Goal: Find contact information: Find contact information

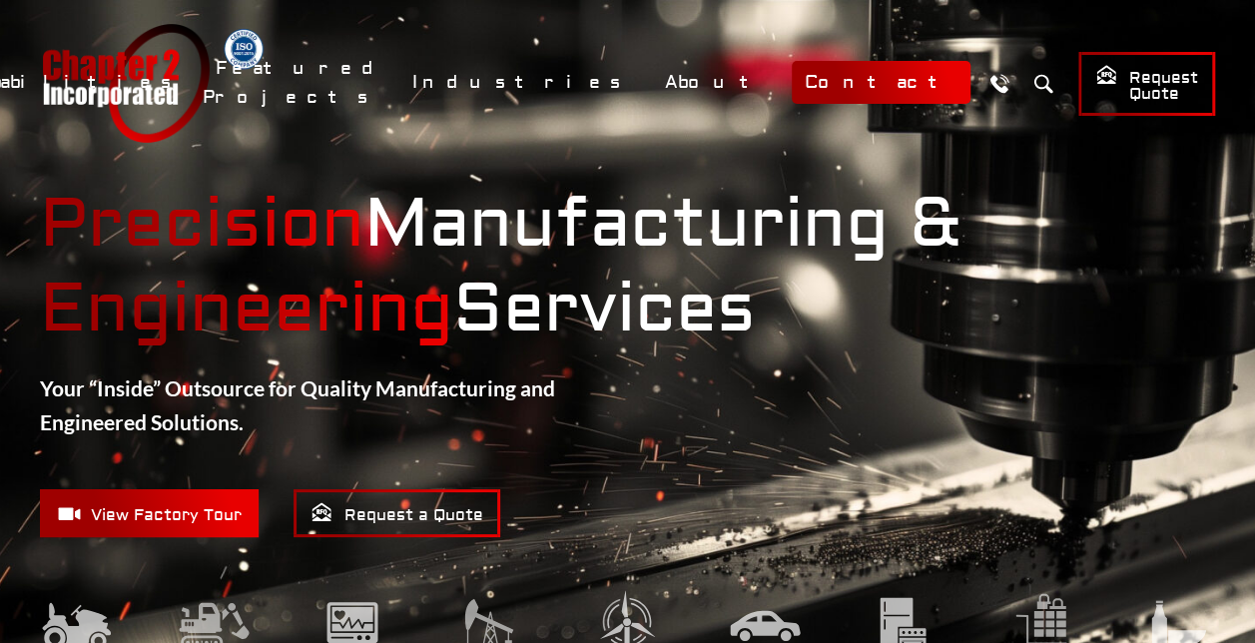
click at [875, 90] on link "Contact" at bounding box center [881, 82] width 179 height 43
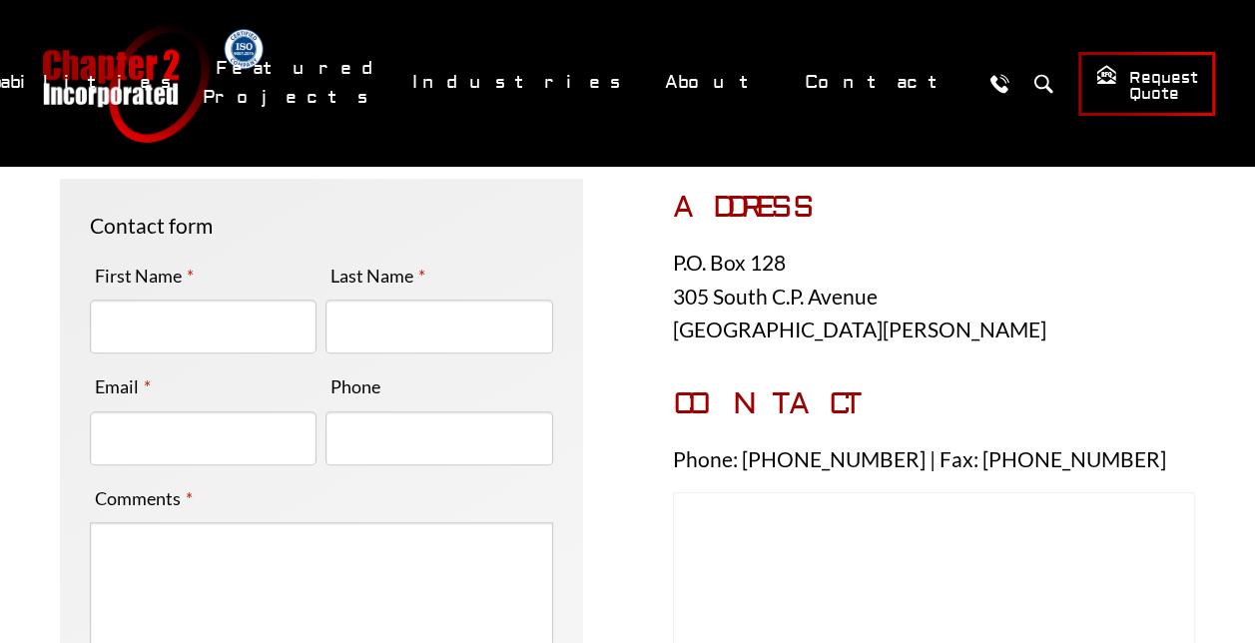
scroll to position [399, 0]
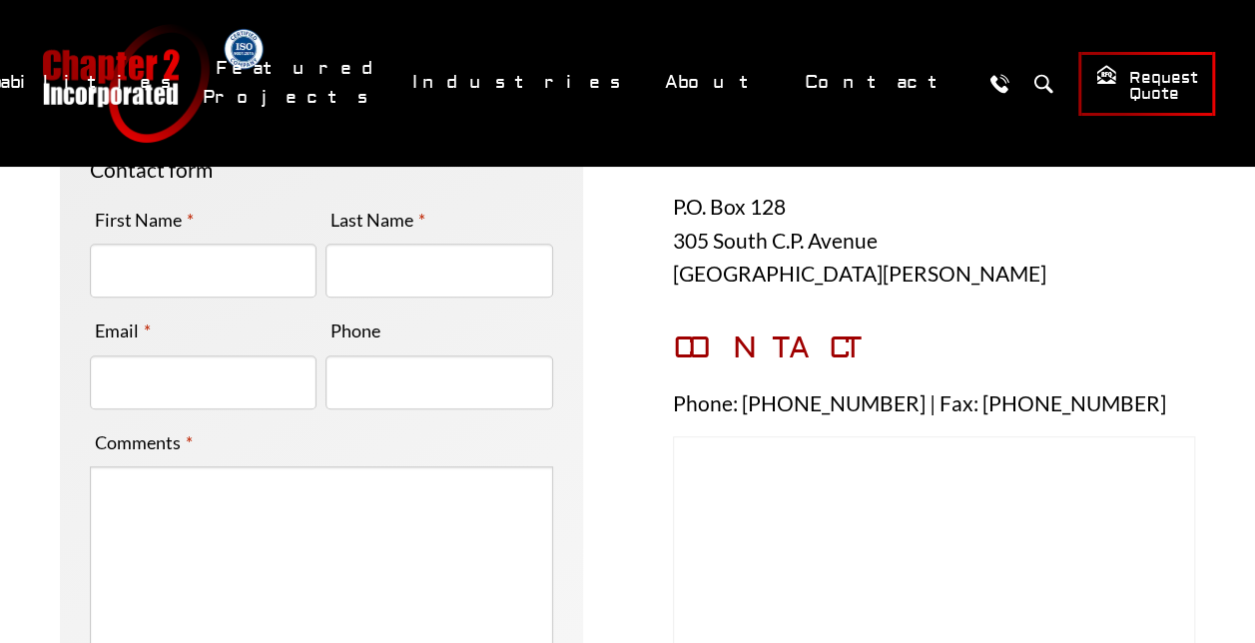
click at [984, 217] on p "P.O. Box 128 305 South C.P. Avenue Lake Mills, WI 53551" at bounding box center [934, 240] width 523 height 101
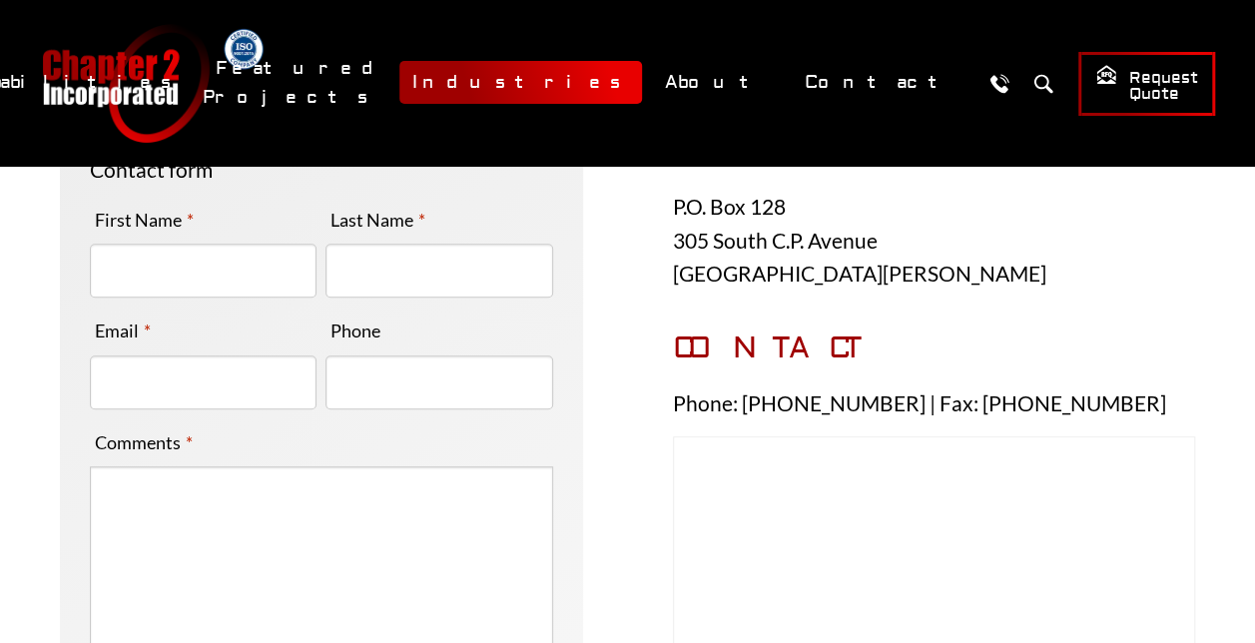
click at [642, 88] on link "Industries" at bounding box center [520, 82] width 243 height 43
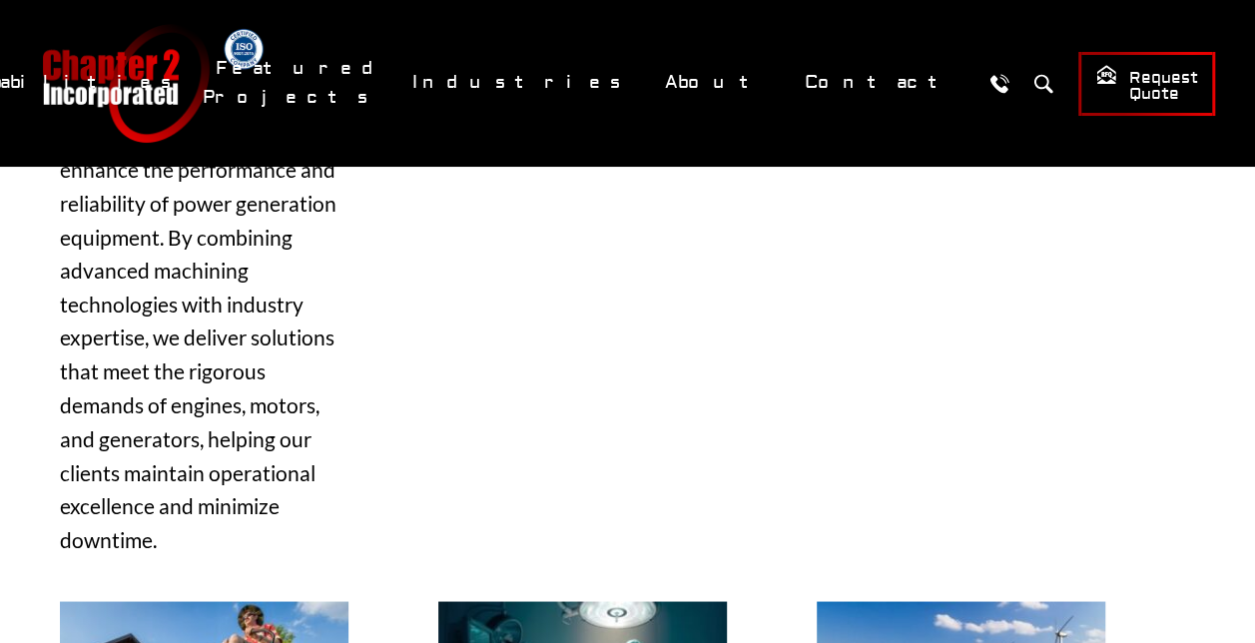
scroll to position [2096, 0]
